Goal: Find specific page/section: Find specific page/section

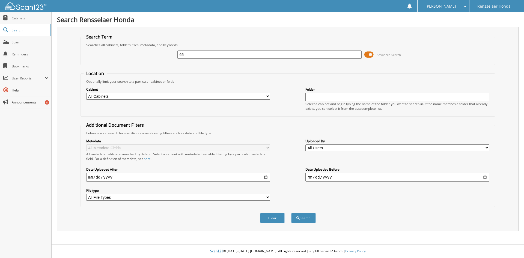
click at [199, 54] on input "65" at bounding box center [269, 54] width 184 height 8
type input "65143"
click at [291, 213] on button "Search" at bounding box center [303, 218] width 25 height 10
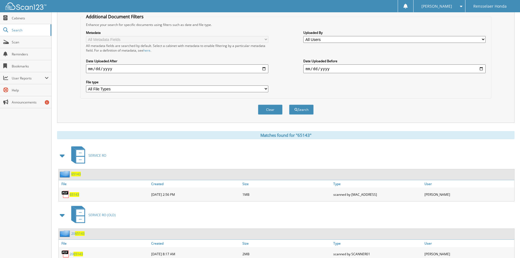
scroll to position [109, 0]
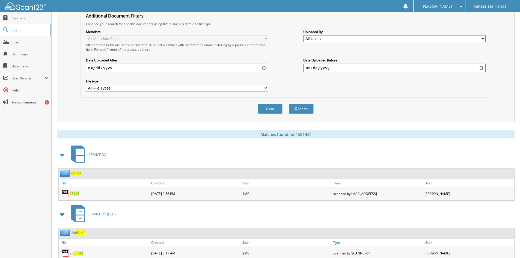
click at [73, 193] on span "65143" at bounding box center [75, 193] width 10 height 5
